Goal: Information Seeking & Learning: Learn about a topic

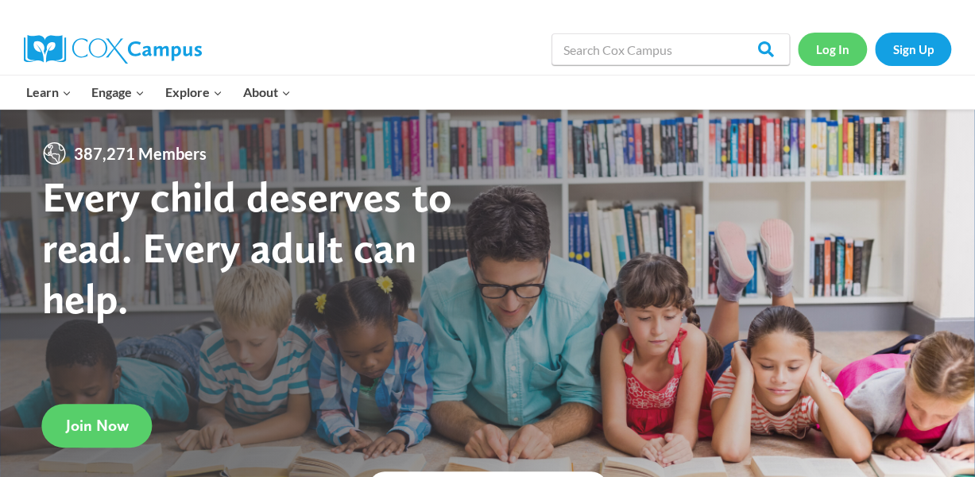
click at [839, 42] on link "Log In" at bounding box center [832, 49] width 69 height 33
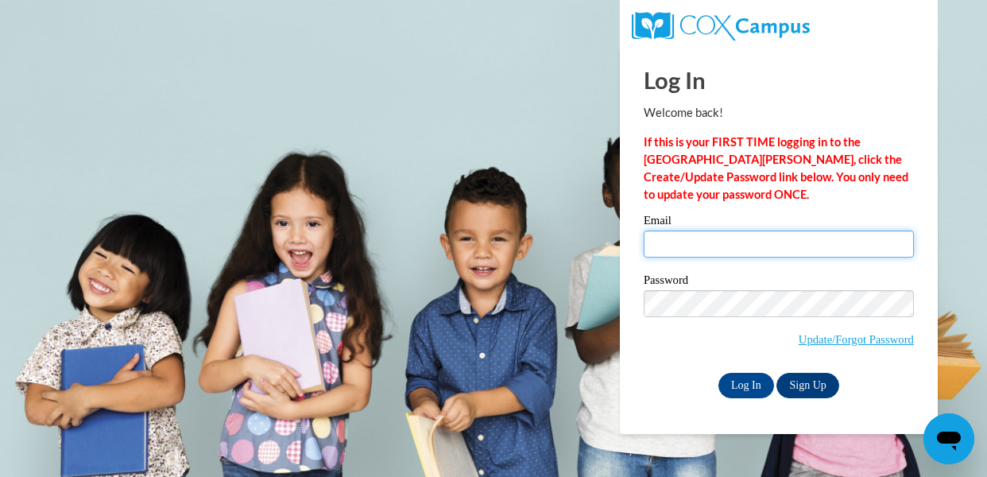
click at [762, 243] on input "Email" at bounding box center [779, 244] width 270 height 27
type input "[EMAIL_ADDRESS][DOMAIN_NAME]"
click at [952, 254] on body "Log In Welcome back! If this is your FIRST TIME logging in to the NEW Cox Campu…" at bounding box center [493, 238] width 987 height 477
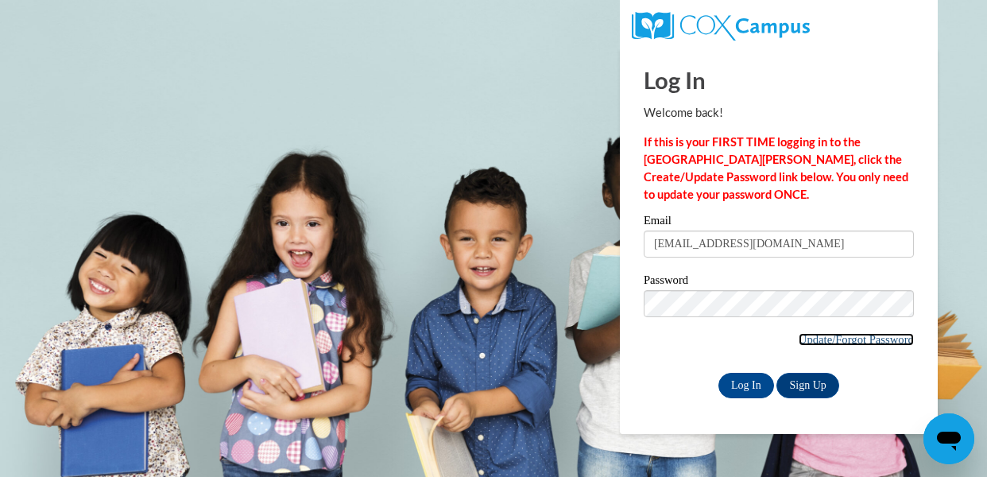
click at [873, 338] on link "Update/Forgot Password" at bounding box center [856, 339] width 115 height 13
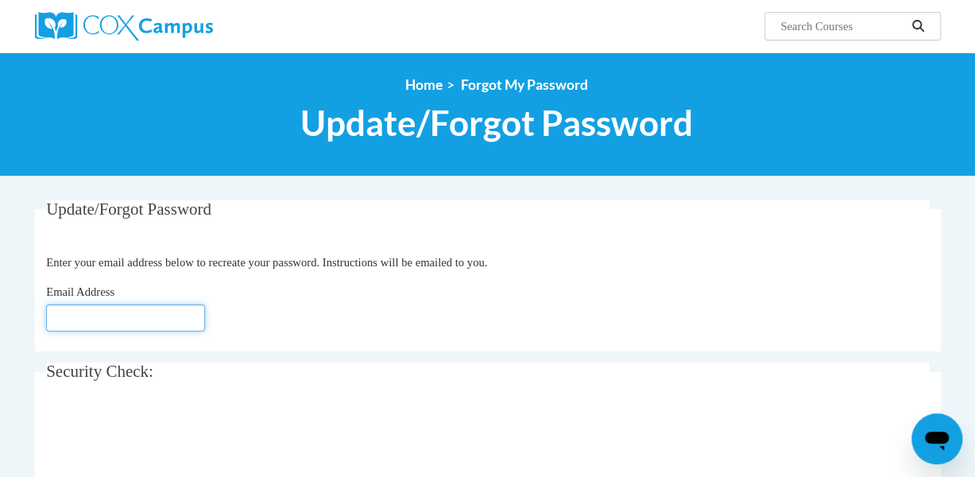
click at [127, 319] on input "Email Address" at bounding box center [125, 317] width 159 height 27
type input "[EMAIL_ADDRESS][DOMAIN_NAME]"
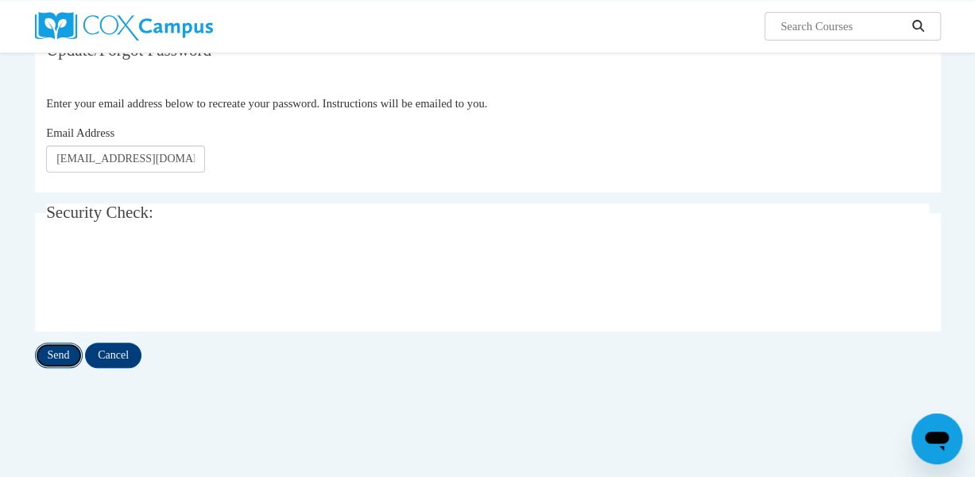
click at [65, 363] on input "Send" at bounding box center [59, 355] width 48 height 25
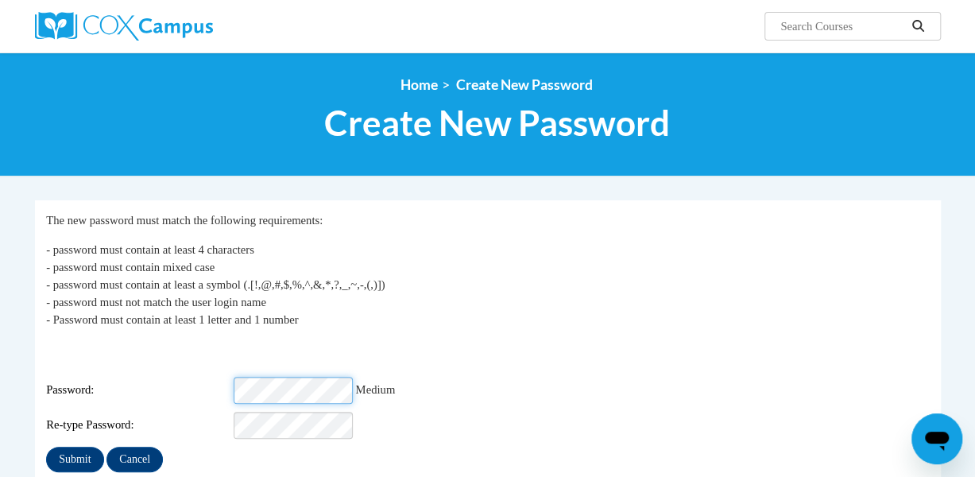
scroll to position [79, 0]
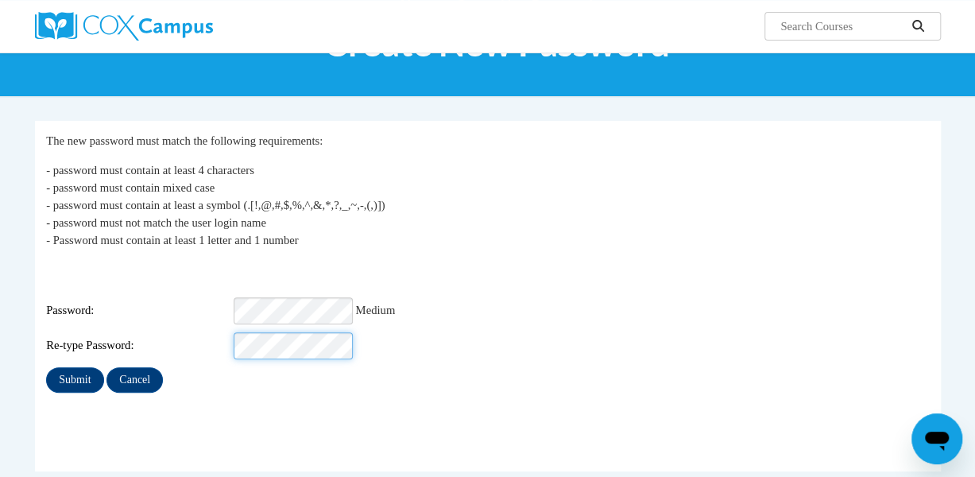
click at [46, 367] on input "Submit" at bounding box center [74, 379] width 57 height 25
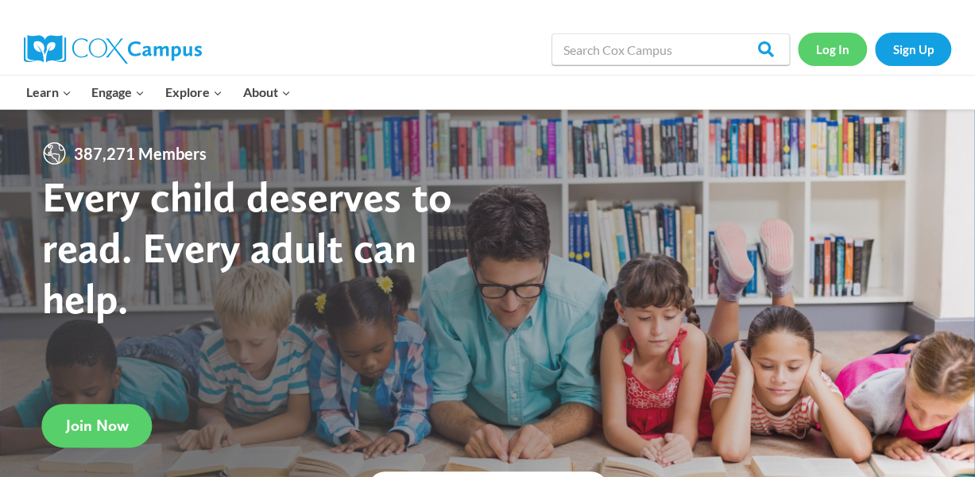
click at [829, 41] on link "Log In" at bounding box center [832, 49] width 69 height 33
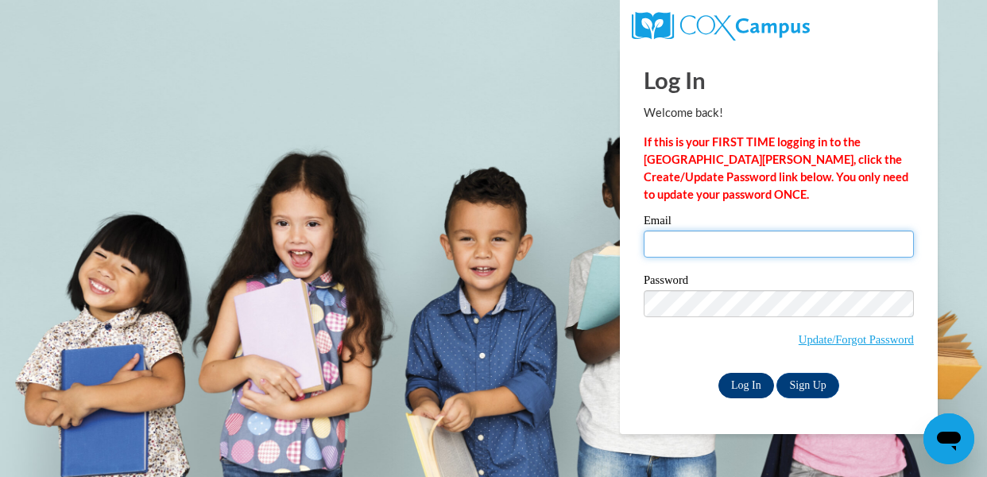
type input "mramsdell@wcpss.net"
click at [738, 378] on input "Log In" at bounding box center [747, 385] width 56 height 25
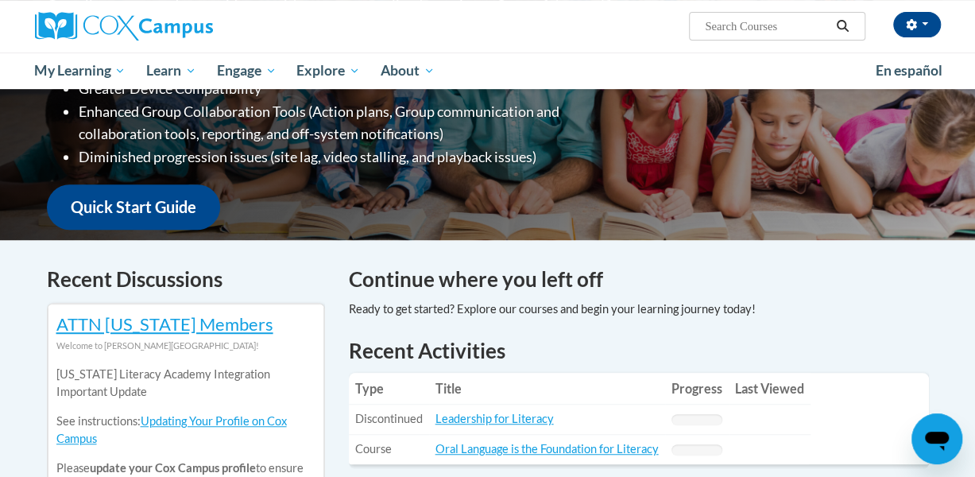
scroll to position [397, 0]
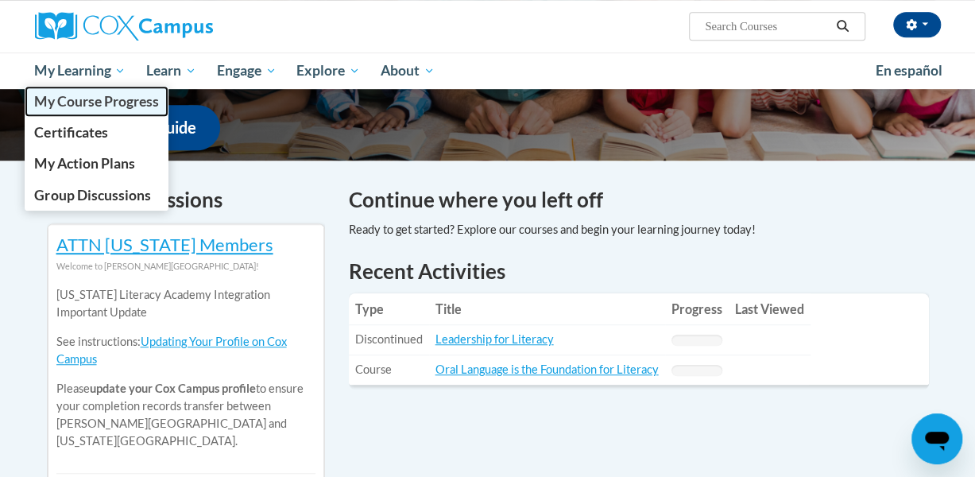
click at [109, 104] on span "My Course Progress" at bounding box center [96, 101] width 124 height 17
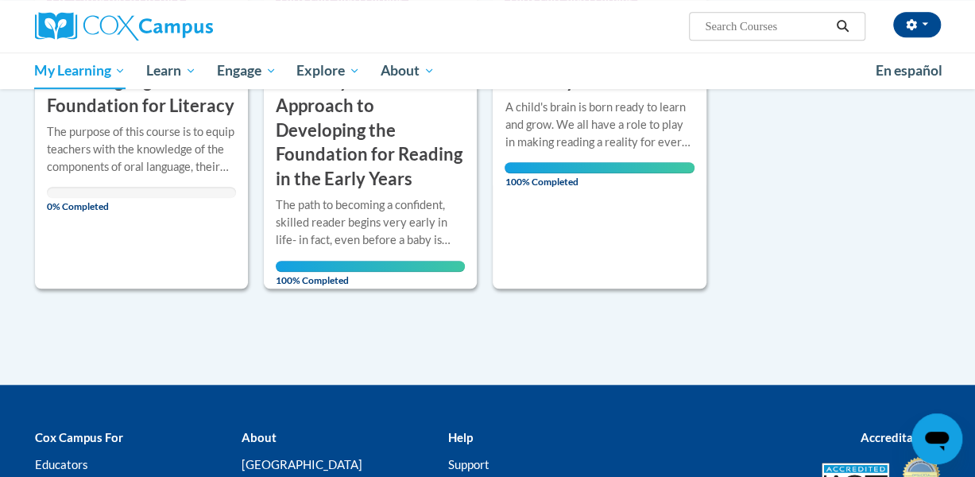
scroll to position [318, 0]
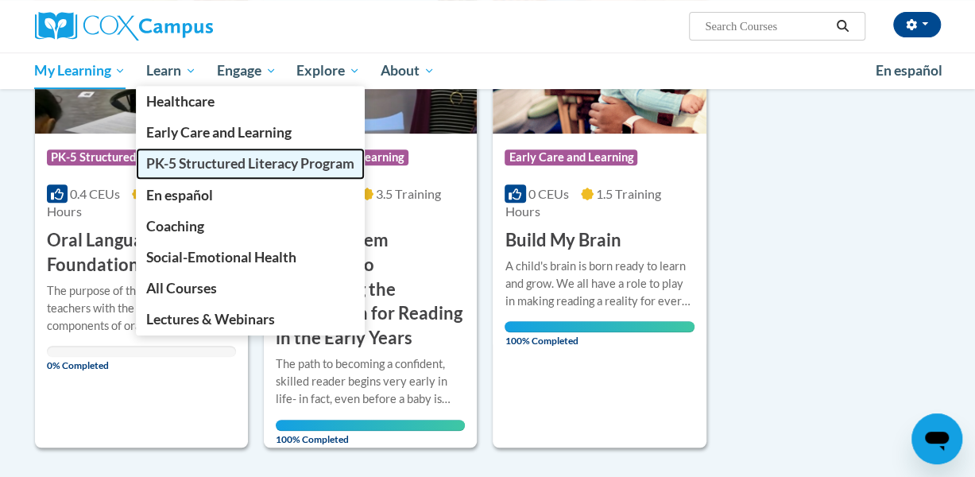
click at [206, 170] on span "PK-5 Structured Literacy Program" at bounding box center [250, 163] width 208 height 17
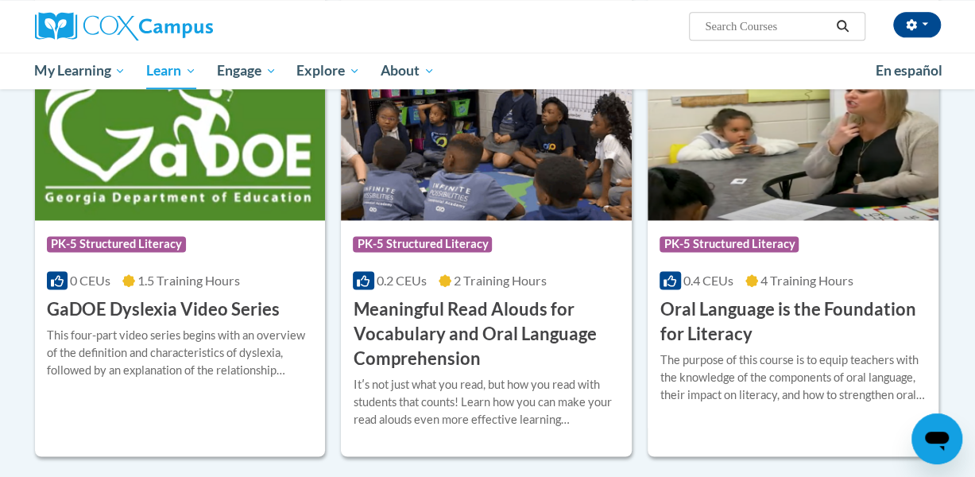
scroll to position [715, 0]
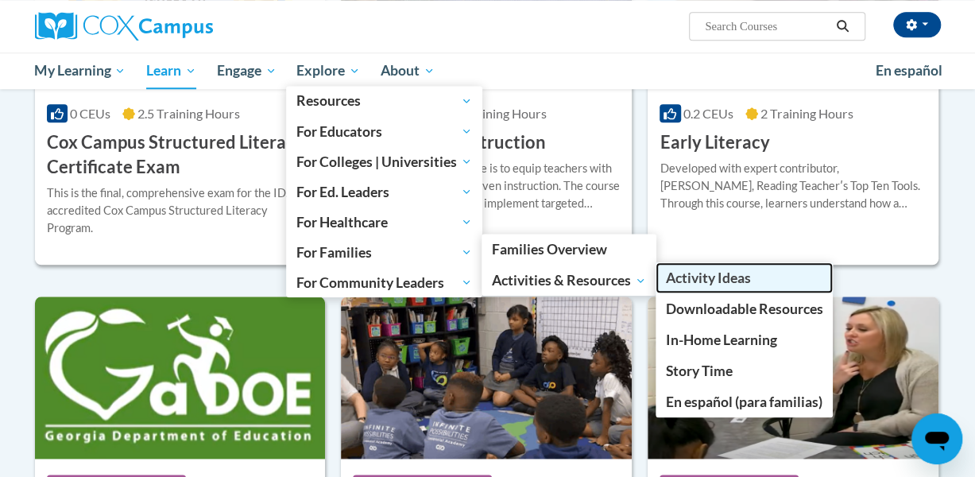
click at [727, 278] on span "Activity Ideas" at bounding box center [707, 278] width 85 height 17
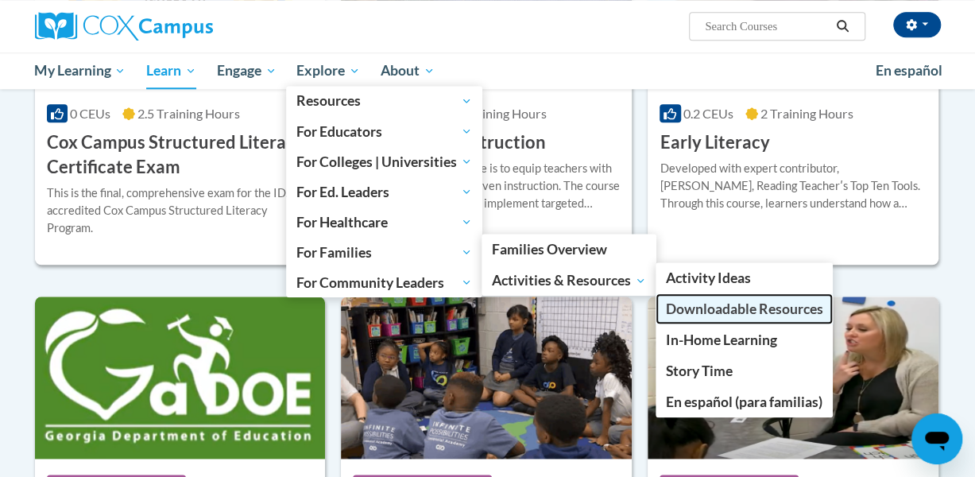
click at [703, 312] on span "Downloadable Resources" at bounding box center [743, 309] width 157 height 17
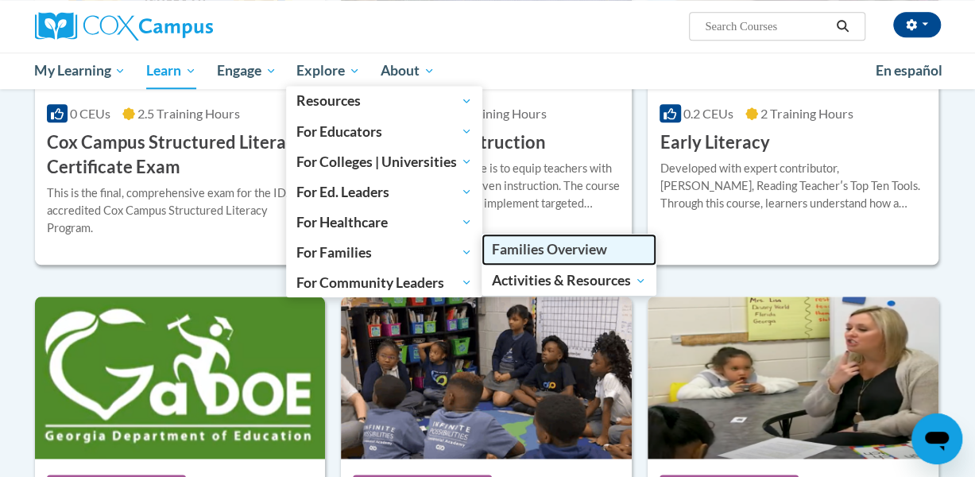
click at [541, 249] on span "Families Overview" at bounding box center [549, 249] width 115 height 17
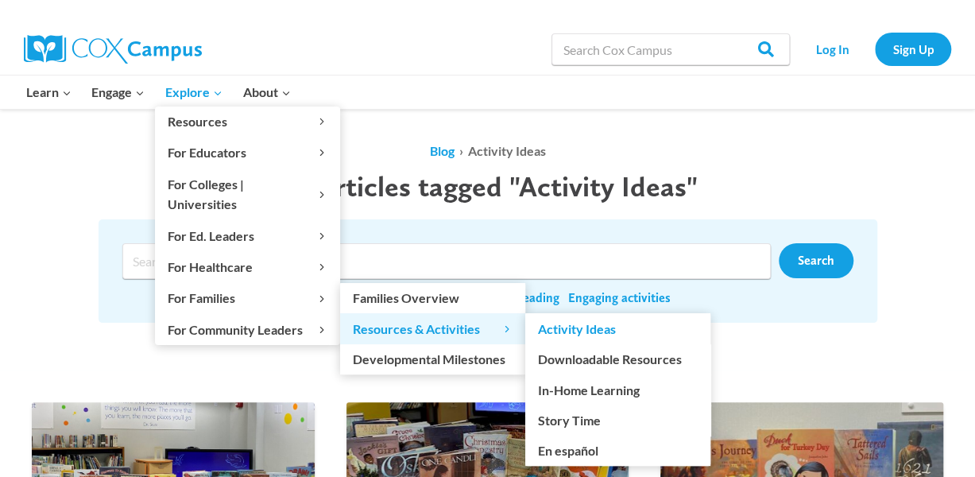
click at [435, 319] on span "Resources & Activities Expand" at bounding box center [433, 329] width 160 height 21
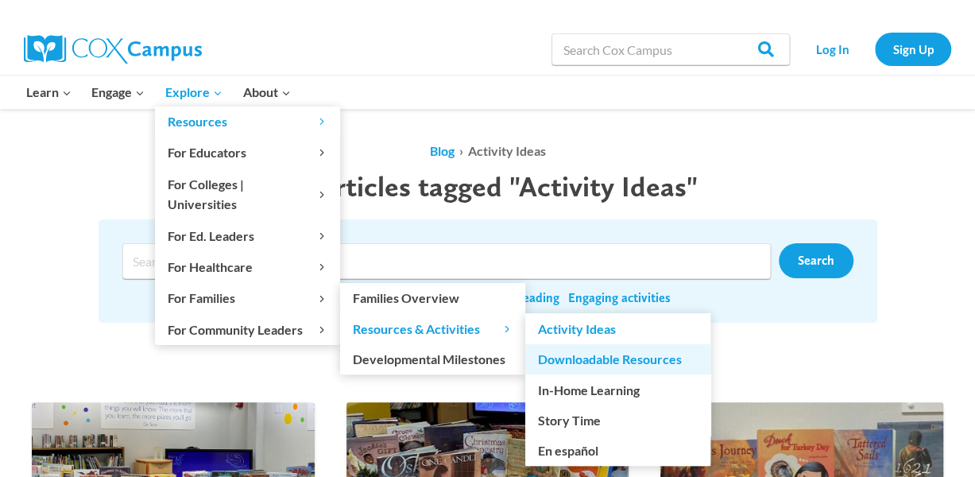
click at [591, 344] on link "Downloadable Resources" at bounding box center [617, 359] width 185 height 30
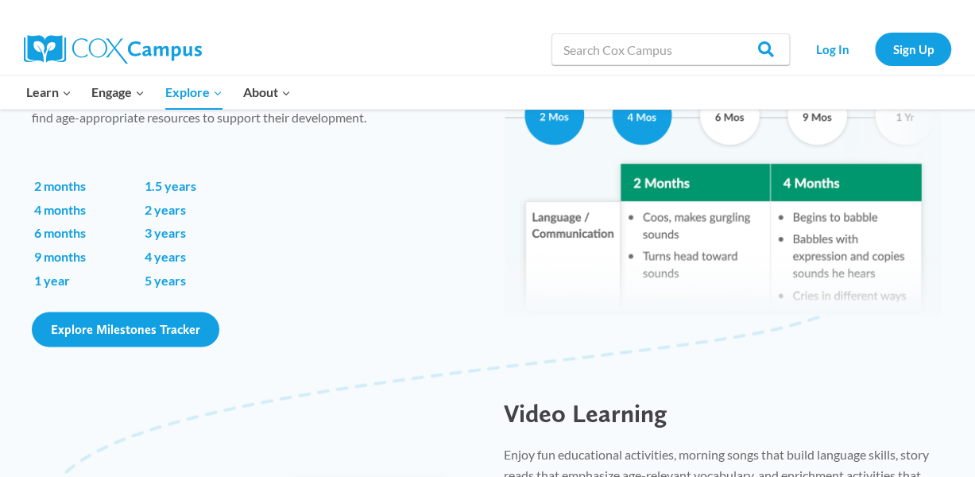
scroll to position [1113, 0]
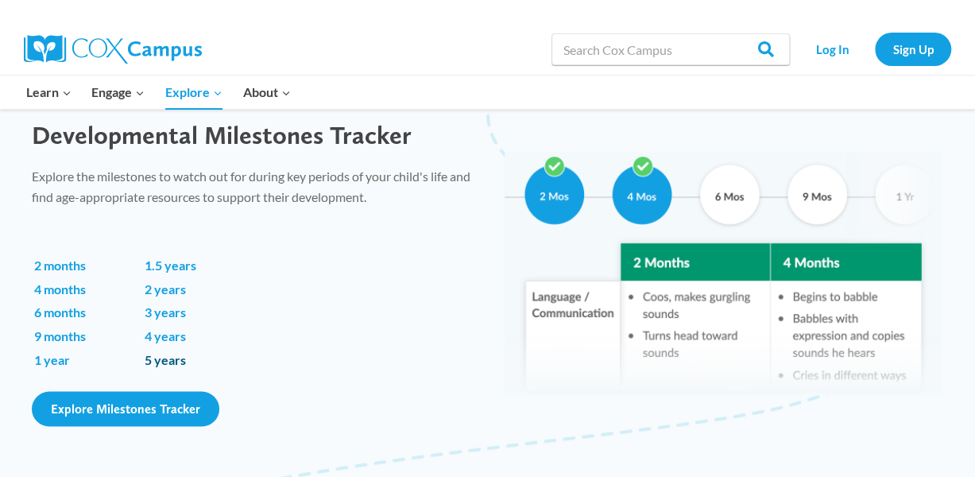
click at [161, 359] on link "5 years" at bounding box center [165, 358] width 41 height 15
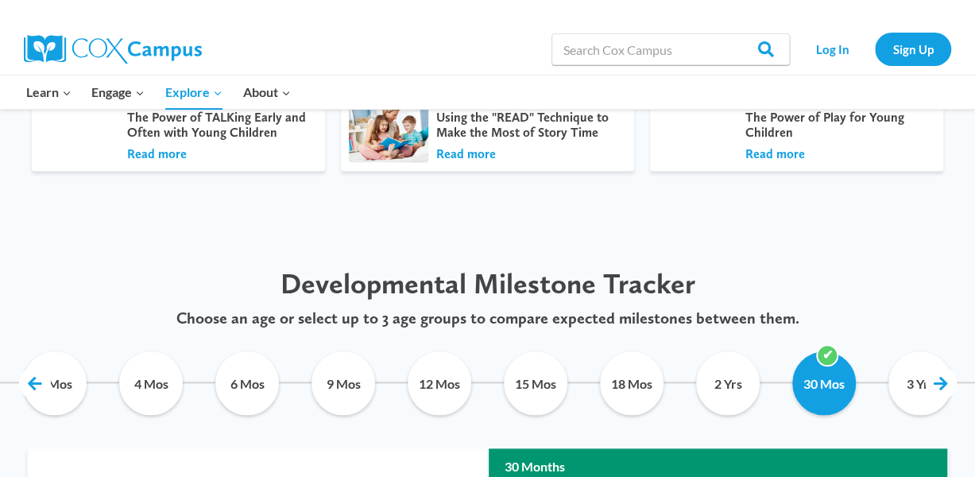
scroll to position [715, 0]
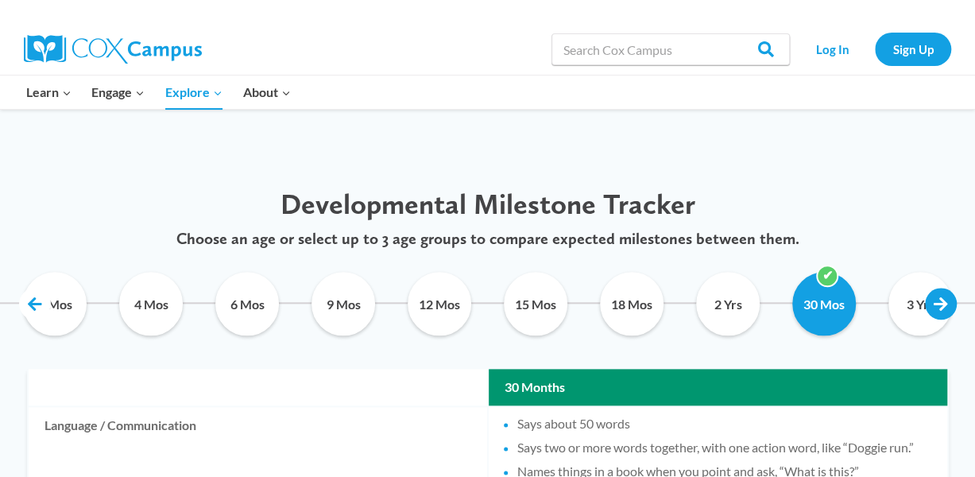
click at [940, 302] on link at bounding box center [941, 304] width 32 height 32
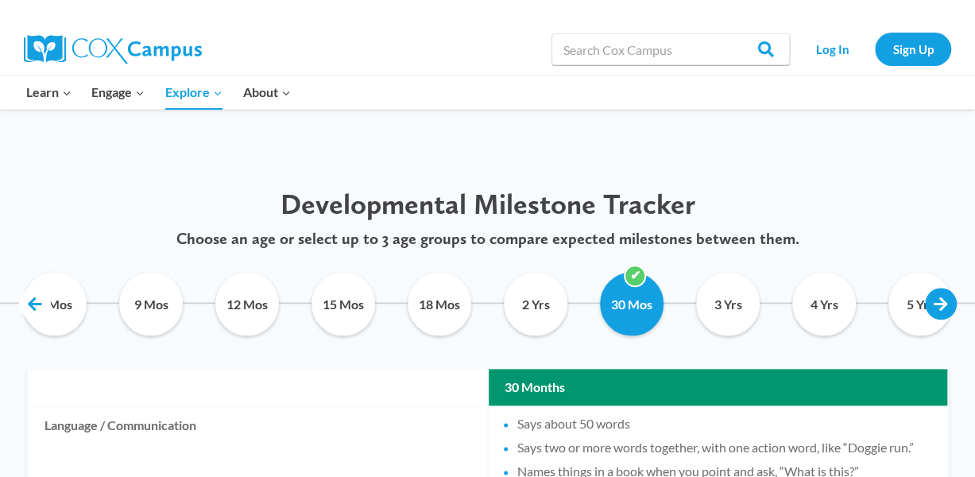
click at [940, 302] on link at bounding box center [941, 304] width 32 height 32
click at [903, 312] on input "5 Yrs" at bounding box center [921, 304] width 72 height 64
checkbox input "true"
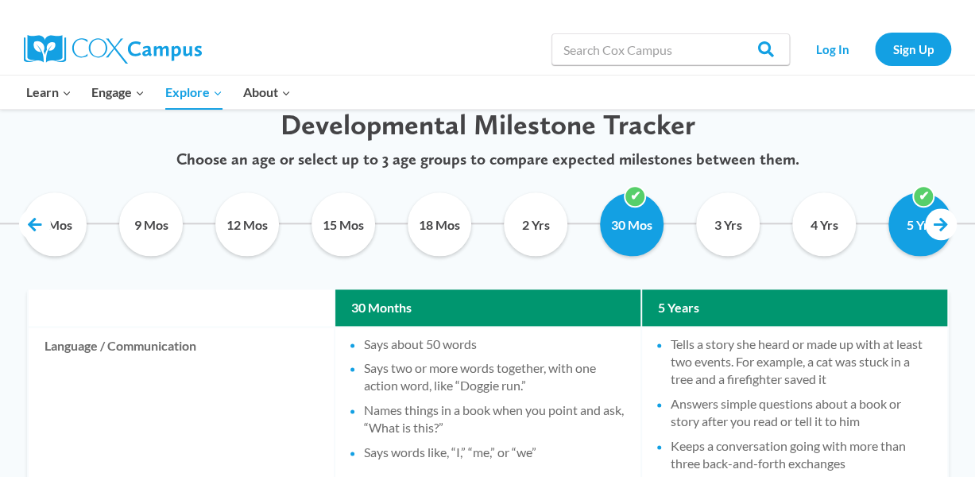
scroll to position [636, 0]
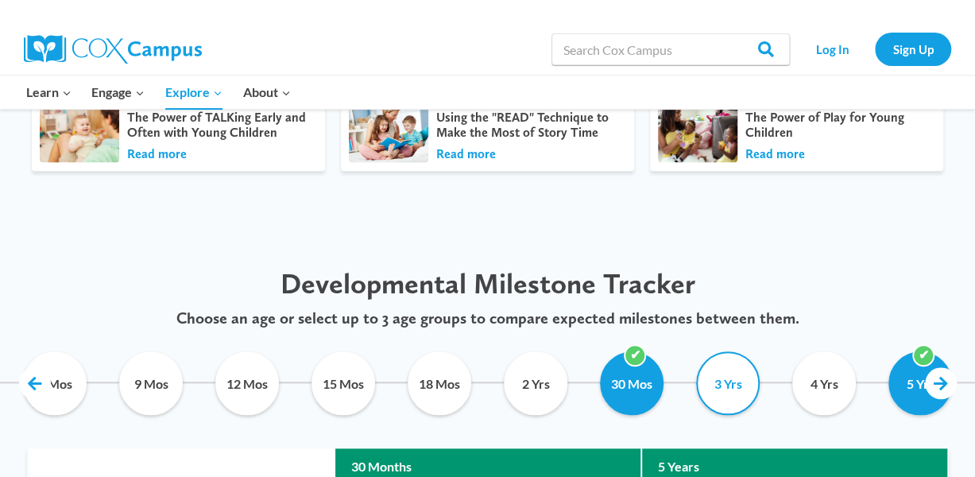
click at [750, 390] on input "3 Yrs" at bounding box center [728, 383] width 72 height 64
checkbox input "true"
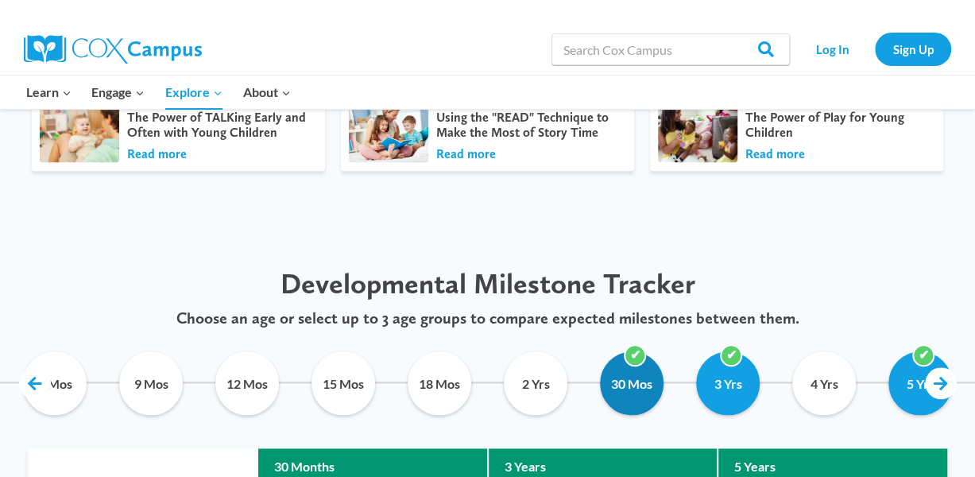
click at [604, 391] on input "30 Mos" at bounding box center [632, 383] width 72 height 64
checkbox input "false"
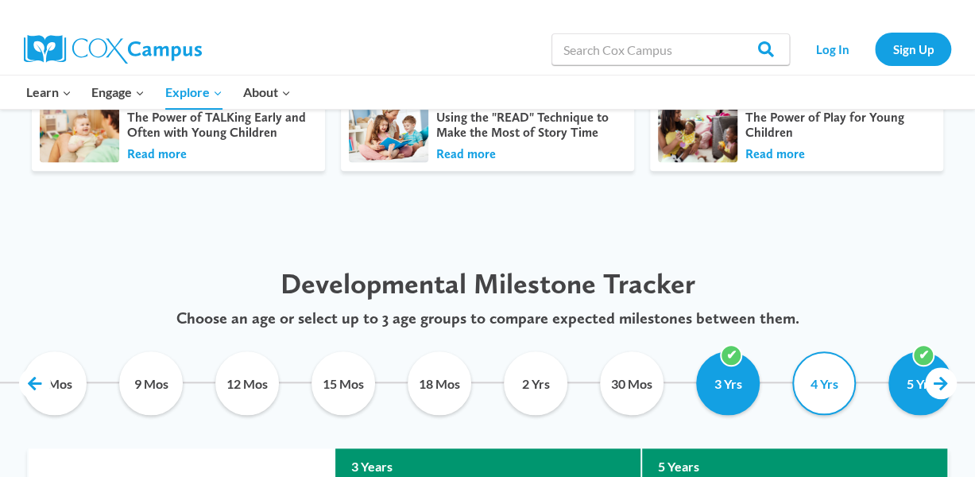
click at [847, 388] on input "4 Yrs" at bounding box center [825, 383] width 72 height 64
checkbox input "true"
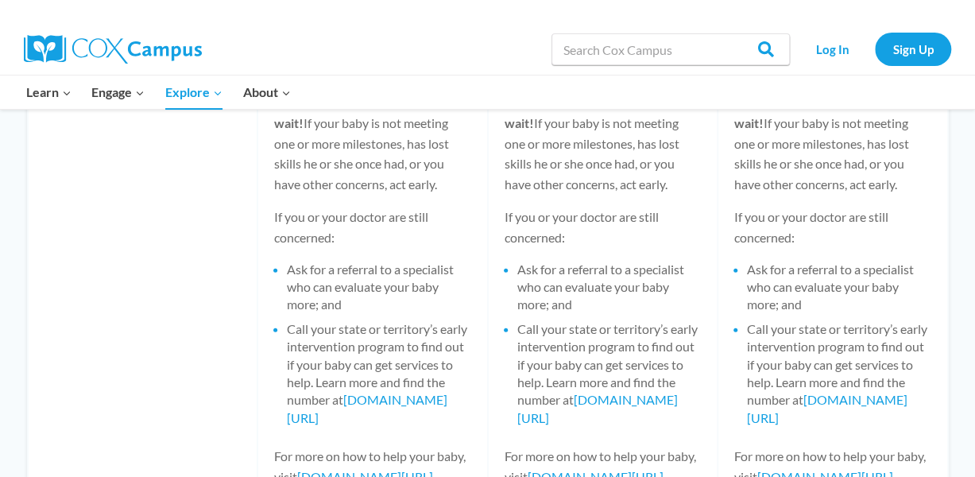
scroll to position [2305, 0]
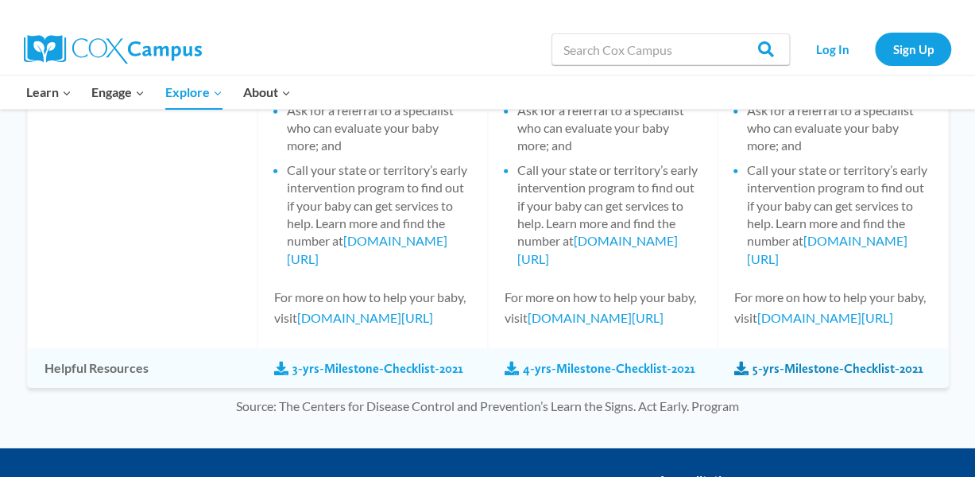
click at [845, 378] on link "5-yrs-Milestone-Checklist-2021" at bounding box center [829, 368] width 189 height 17
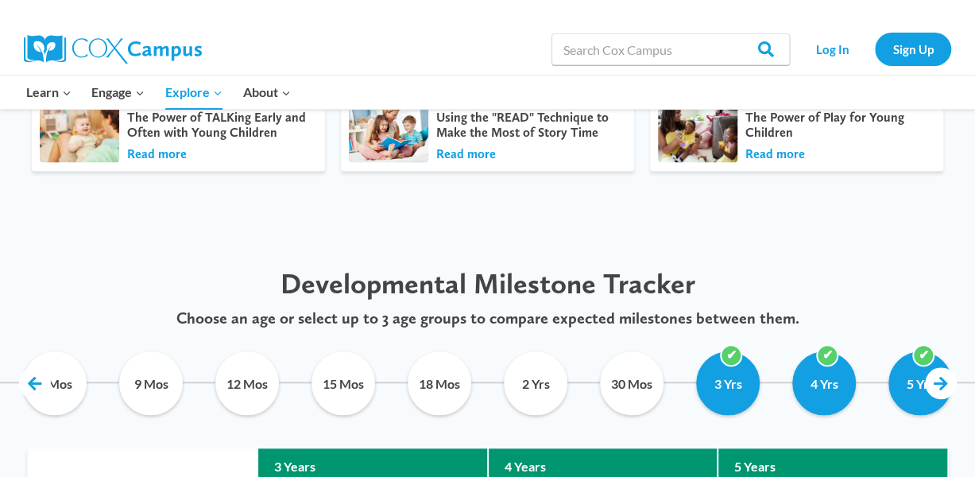
scroll to position [397, 0]
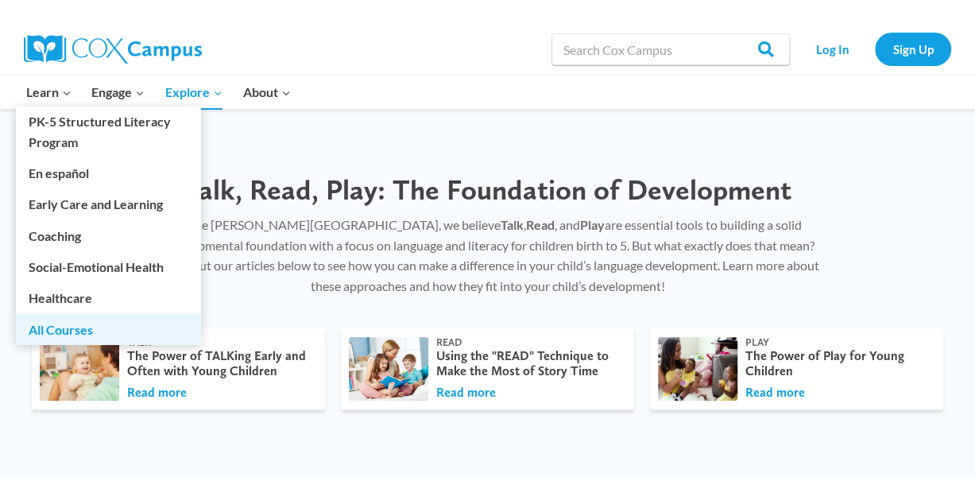
click at [68, 326] on link "All Courses" at bounding box center [108, 329] width 185 height 30
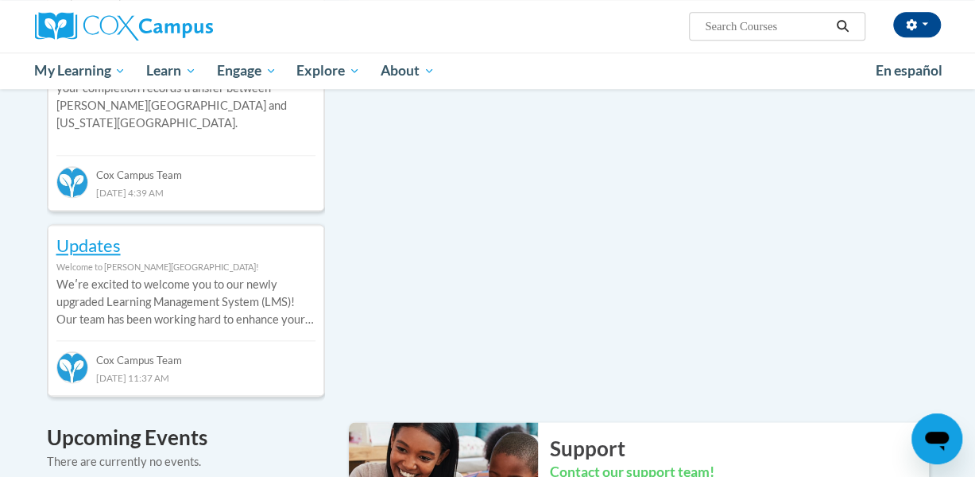
scroll to position [397, 0]
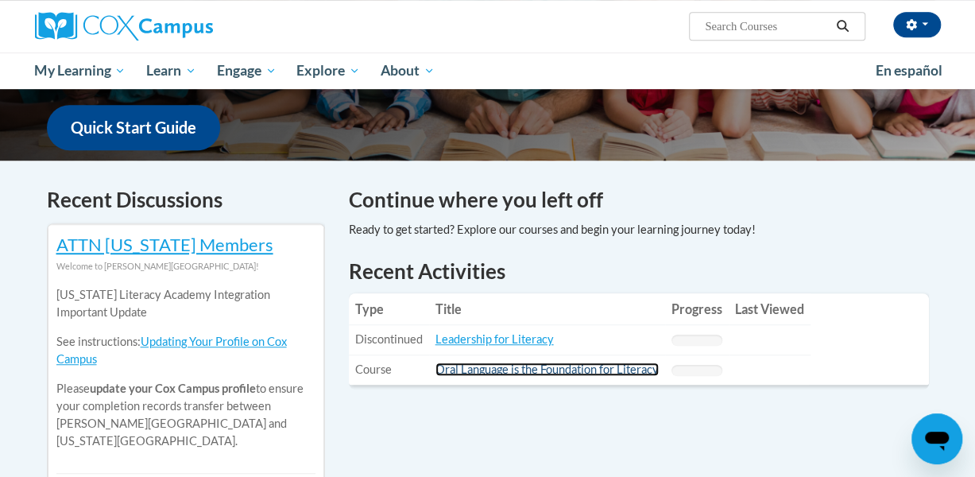
click at [555, 371] on link "Oral Language is the Foundation for Literacy" at bounding box center [547, 370] width 223 height 14
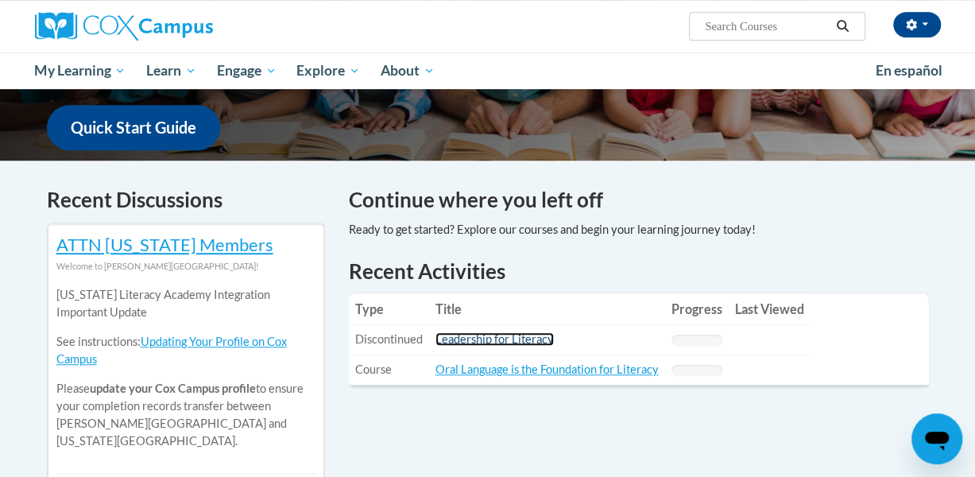
click at [478, 344] on link "Leadership for Literacy" at bounding box center [495, 339] width 118 height 14
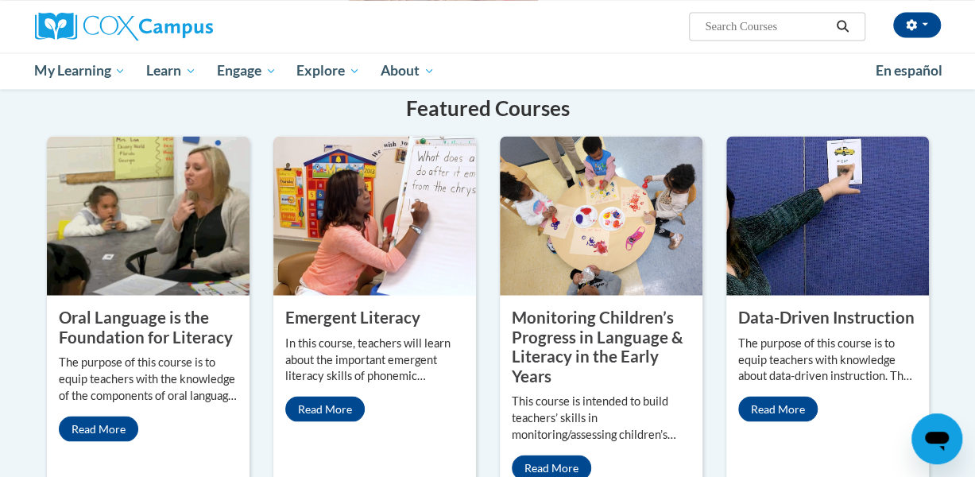
scroll to position [1351, 0]
